Goal: Ask a question

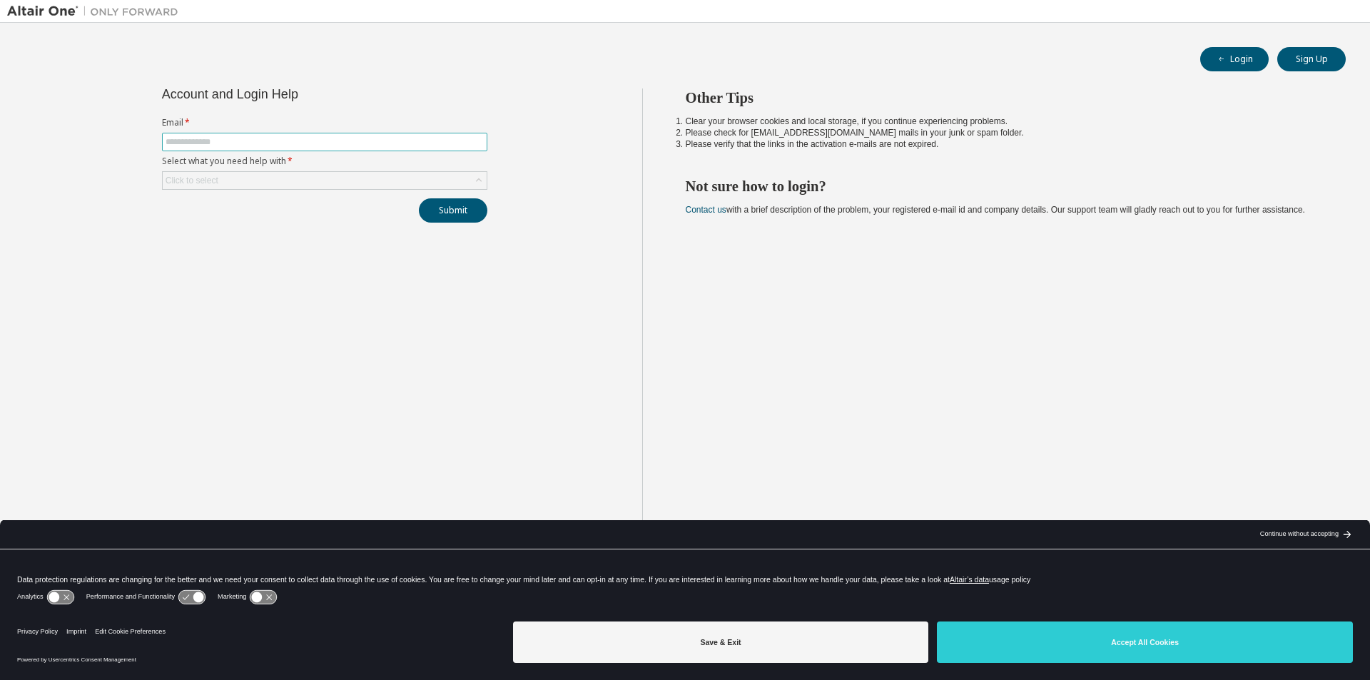
click at [267, 148] on span at bounding box center [324, 142] width 325 height 19
click at [268, 137] on input "text" at bounding box center [325, 141] width 318 height 11
click at [222, 161] on label "Select what you need help with *" at bounding box center [324, 161] width 325 height 11
click at [232, 138] on input "text" at bounding box center [325, 141] width 318 height 11
click at [226, 182] on div "Click to select" at bounding box center [325, 180] width 324 height 17
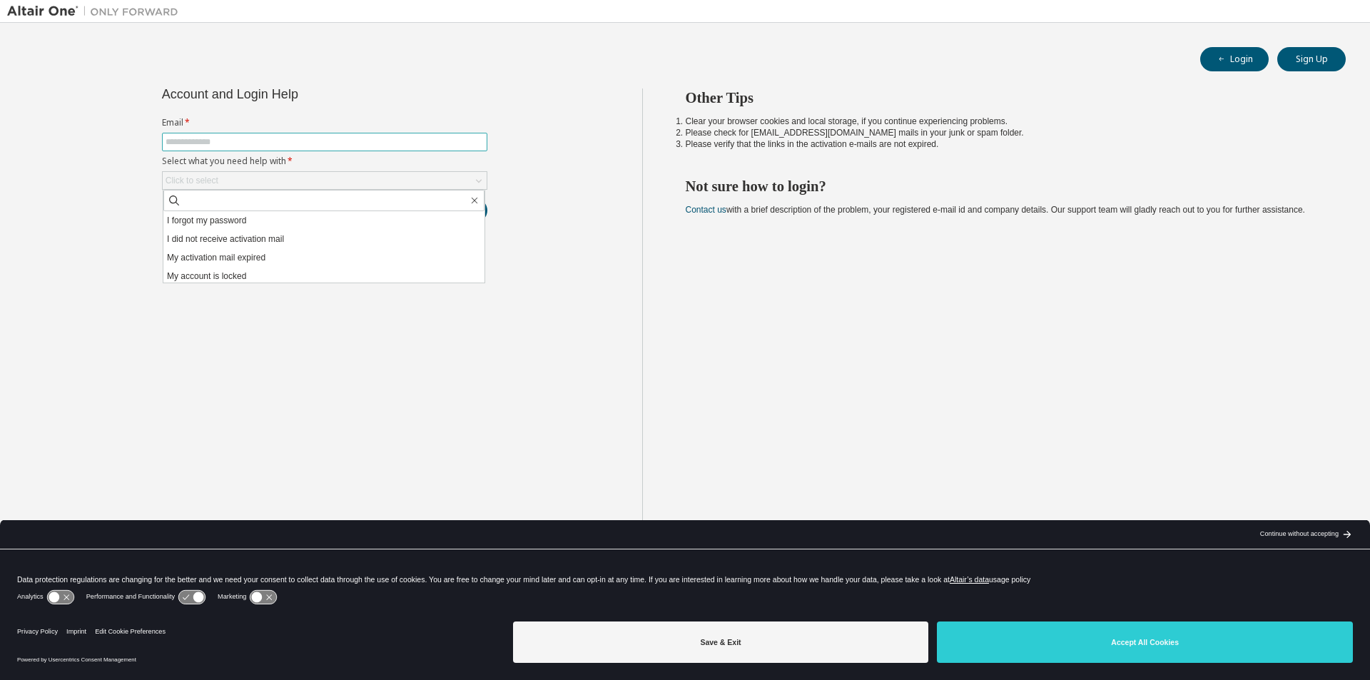
click at [296, 139] on input "text" at bounding box center [325, 141] width 318 height 11
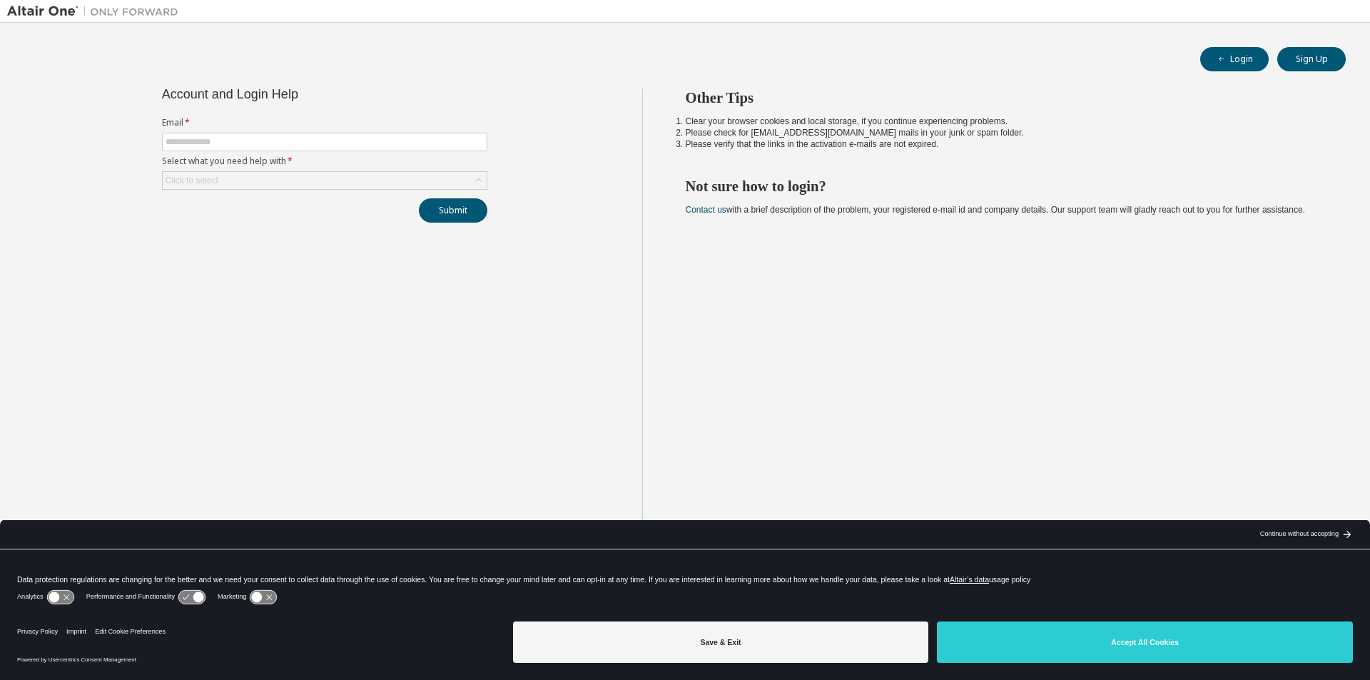
click at [308, 153] on form "Email * Select what you need help with * Click to select" at bounding box center [324, 153] width 325 height 73
click at [1246, 67] on button "Login" at bounding box center [1234, 59] width 68 height 24
click at [312, 149] on span at bounding box center [324, 142] width 325 height 19
click at [315, 142] on input "text" at bounding box center [325, 141] width 318 height 11
click at [361, 182] on div "Click to select" at bounding box center [325, 180] width 324 height 17
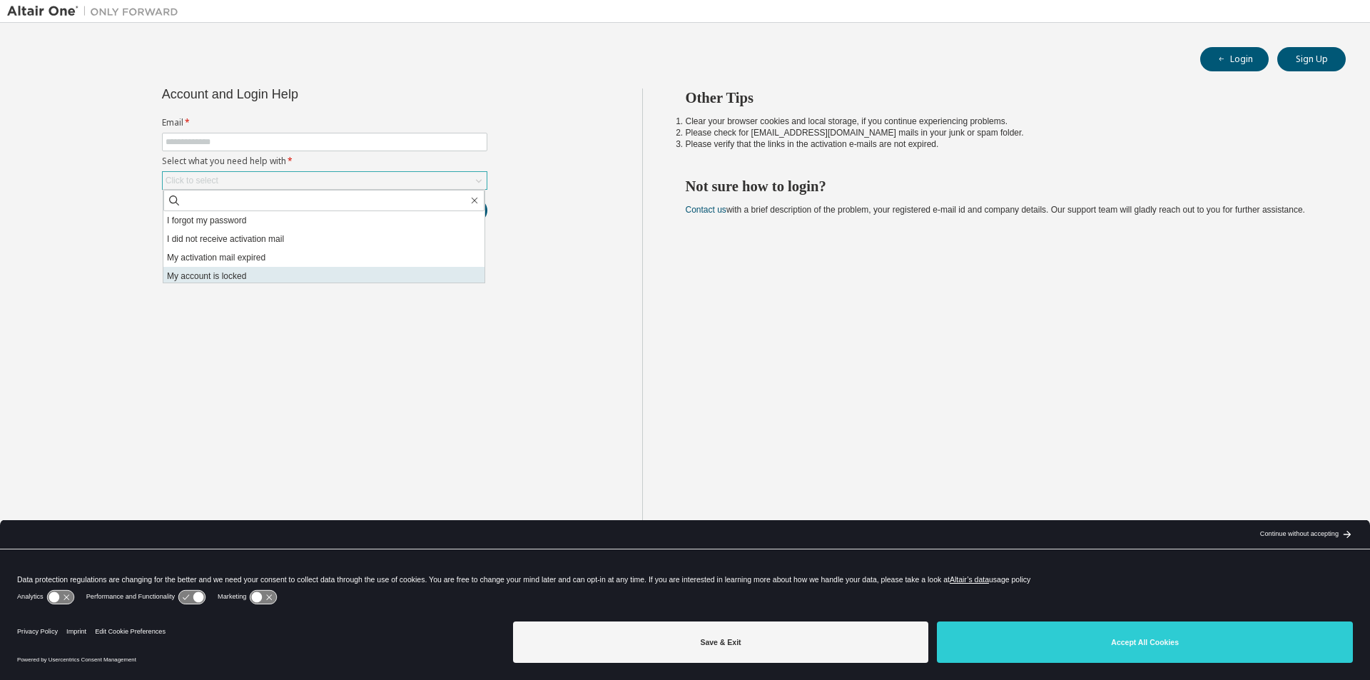
scroll to position [40, 0]
click at [289, 373] on div "Account and Login Help Email * Select what you need help with * Click to select…" at bounding box center [324, 351] width 635 height 526
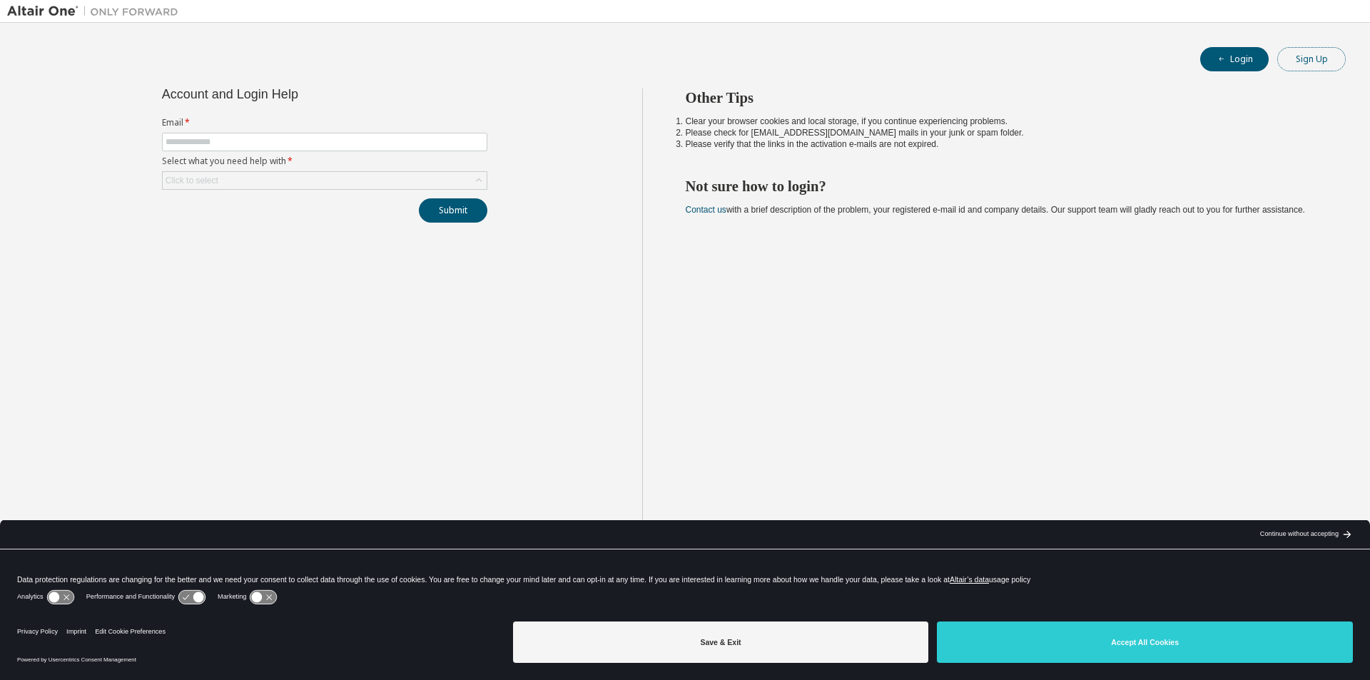
click at [1321, 59] on button "Sign Up" at bounding box center [1311, 59] width 68 height 24
